Goal: Information Seeking & Learning: Learn about a topic

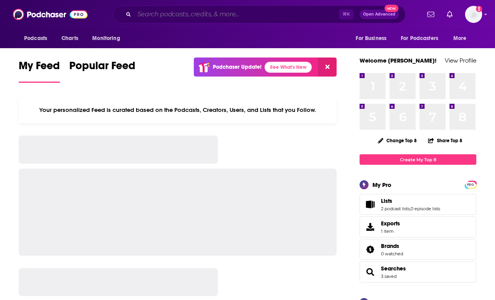
click at [165, 14] on input "Search podcasts, credits, & more..." at bounding box center [236, 14] width 205 height 12
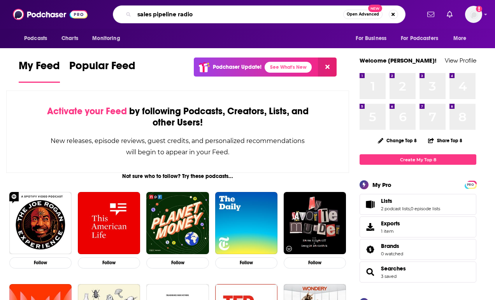
type input "sales pipeline radio"
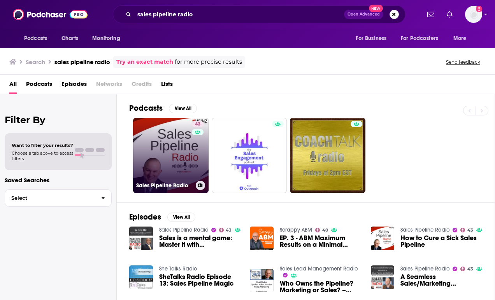
click at [172, 164] on link "43 Sales Pipeline Radio" at bounding box center [170, 155] width 75 height 75
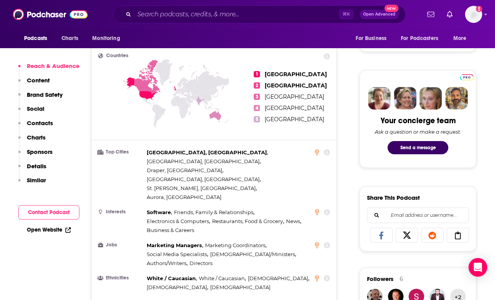
scroll to position [344, 0]
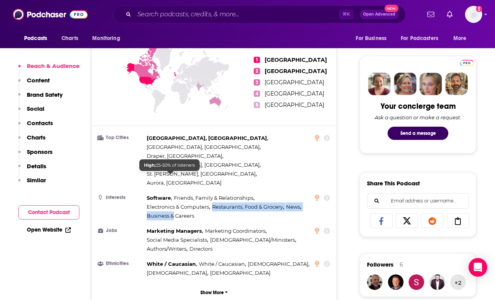
drag, startPoint x: 201, startPoint y: 176, endPoint x: 174, endPoint y: 174, distance: 26.9
click at [174, 194] on div "Software , Friends, Family & Relationships , Electronics & Computers , Restaura…" at bounding box center [230, 207] width 166 height 27
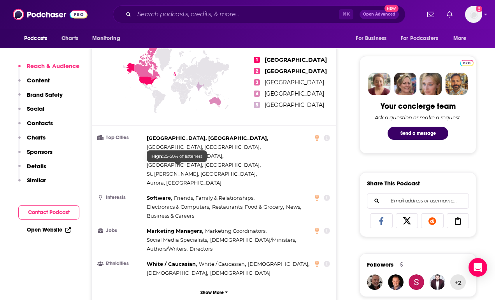
click at [202, 194] on div "Software , Friends, Family & Relationships , Electronics & Computers , Restaura…" at bounding box center [230, 207] width 166 height 27
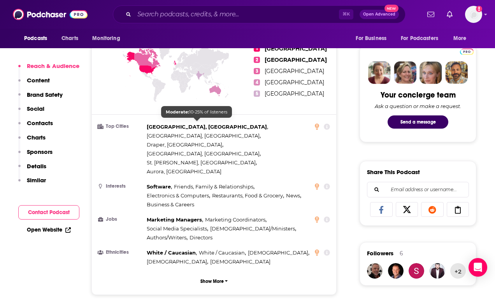
scroll to position [359, 0]
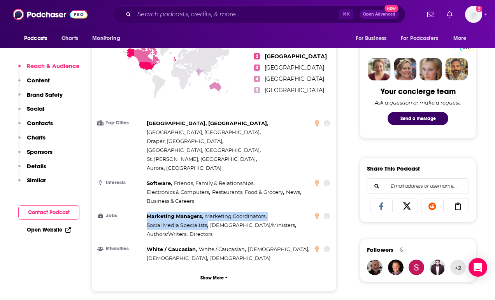
copy div "Marketing Managers , Marketing Coordinators , Social Media Specialists ,"
drag, startPoint x: 146, startPoint y: 174, endPoint x: 208, endPoint y: 187, distance: 63.1
click at [208, 212] on li "Jobs Marketing Managers , Marketing Coordinators , Social Media Specialists , P…" at bounding box center [214, 225] width 232 height 27
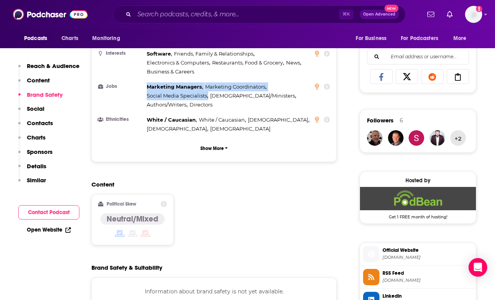
scroll to position [0, 0]
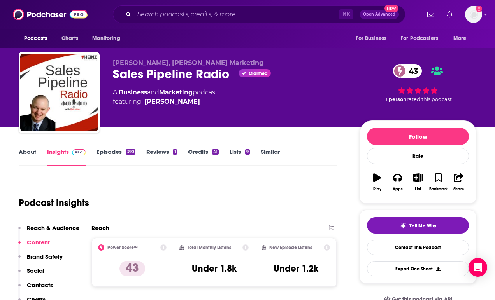
click at [112, 152] on link "Episodes 390" at bounding box center [115, 157] width 39 height 18
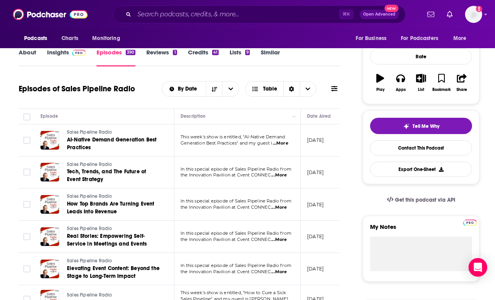
scroll to position [35, 0]
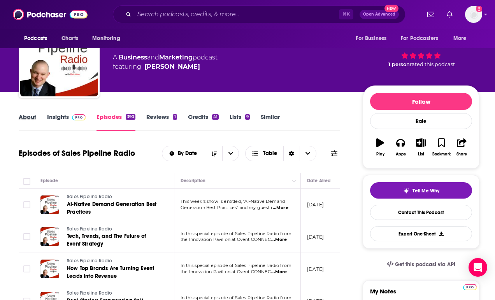
click at [36, 115] on div "About" at bounding box center [33, 122] width 28 height 18
click at [49, 116] on link "Insights" at bounding box center [66, 122] width 39 height 18
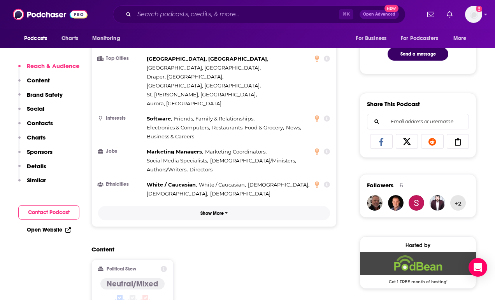
scroll to position [424, 0]
click at [210, 210] on p "Show More" at bounding box center [211, 212] width 23 height 5
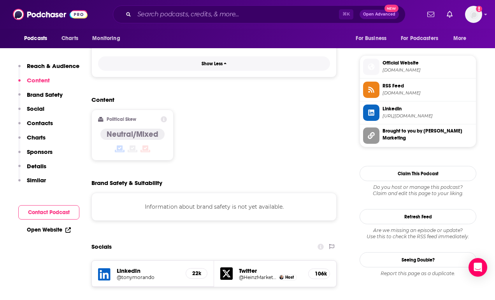
scroll to position [734, 0]
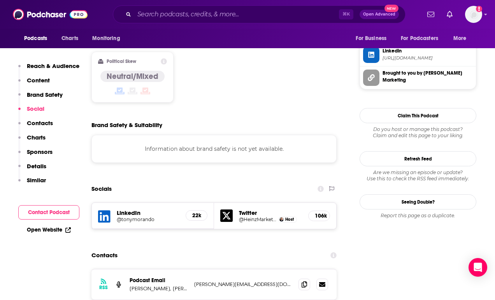
click at [230, 210] on icon at bounding box center [226, 216] width 12 height 12
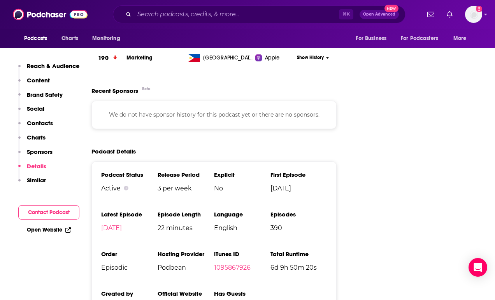
scroll to position [1272, 0]
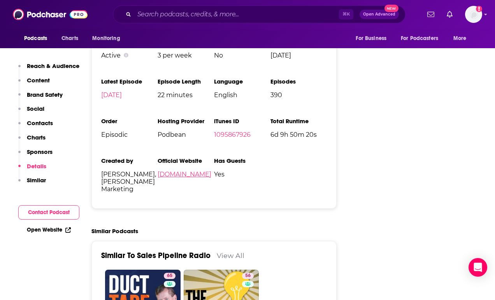
click at [211, 171] on link "[DOMAIN_NAME]" at bounding box center [185, 174] width 54 height 7
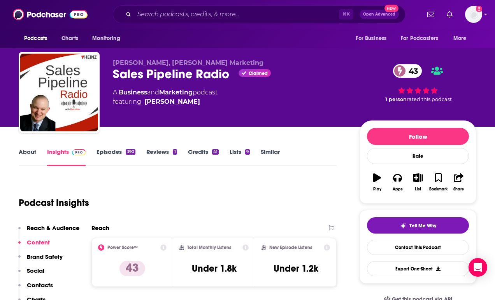
scroll to position [27, 0]
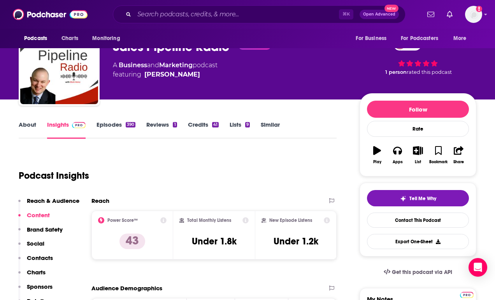
click at [121, 126] on link "Episodes 390" at bounding box center [115, 130] width 39 height 18
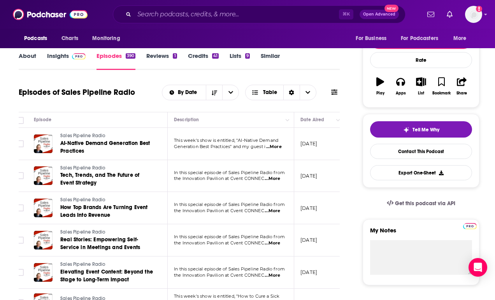
scroll to position [0, 8]
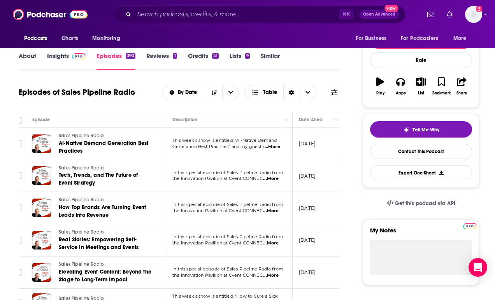
click at [274, 146] on span "...More" at bounding box center [273, 147] width 16 height 6
drag, startPoint x: 190, startPoint y: 138, endPoint x: 216, endPoint y: 138, distance: 25.3
click at [273, 147] on span "...More" at bounding box center [273, 147] width 16 height 6
drag, startPoint x: 189, startPoint y: 137, endPoint x: 218, endPoint y: 137, distance: 28.8
drag, startPoint x: 62, startPoint y: 91, endPoint x: 144, endPoint y: 90, distance: 81.7
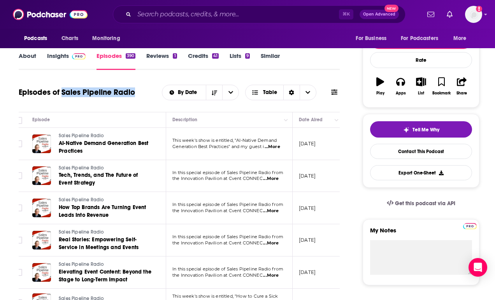
click at [144, 90] on div "Episodes of Sales Pipeline Radio By Date Table" at bounding box center [179, 92] width 321 height 20
copy h1 "Sales Pipeline Radio"
